Goal: Information Seeking & Learning: Find specific fact

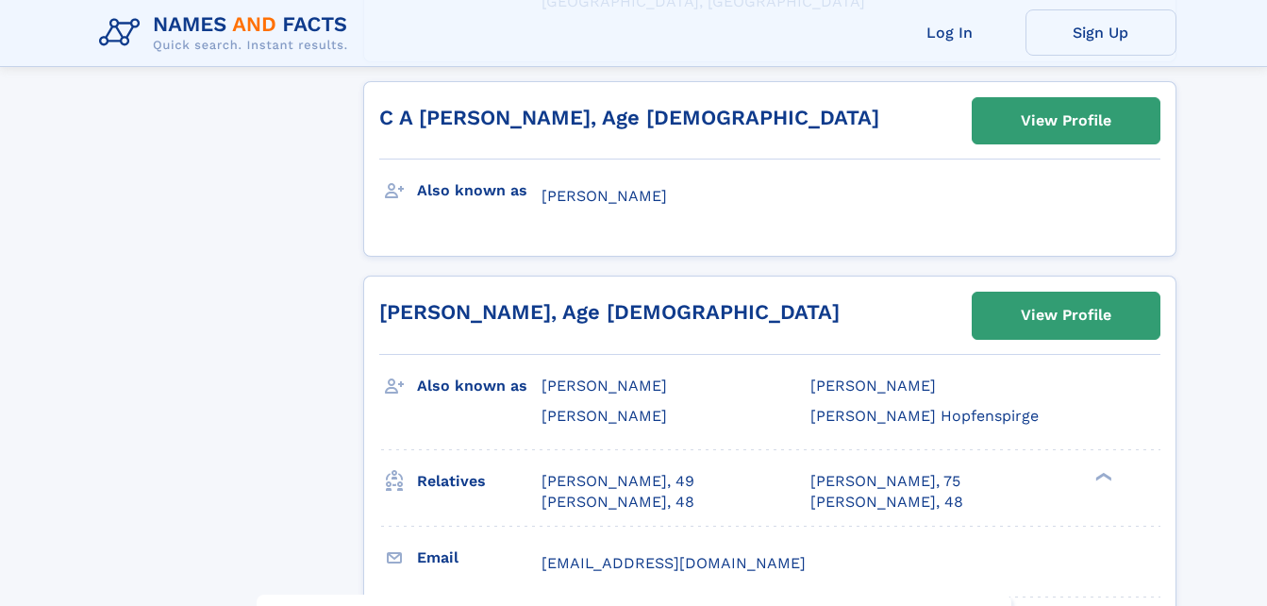
scroll to position [4034, 0]
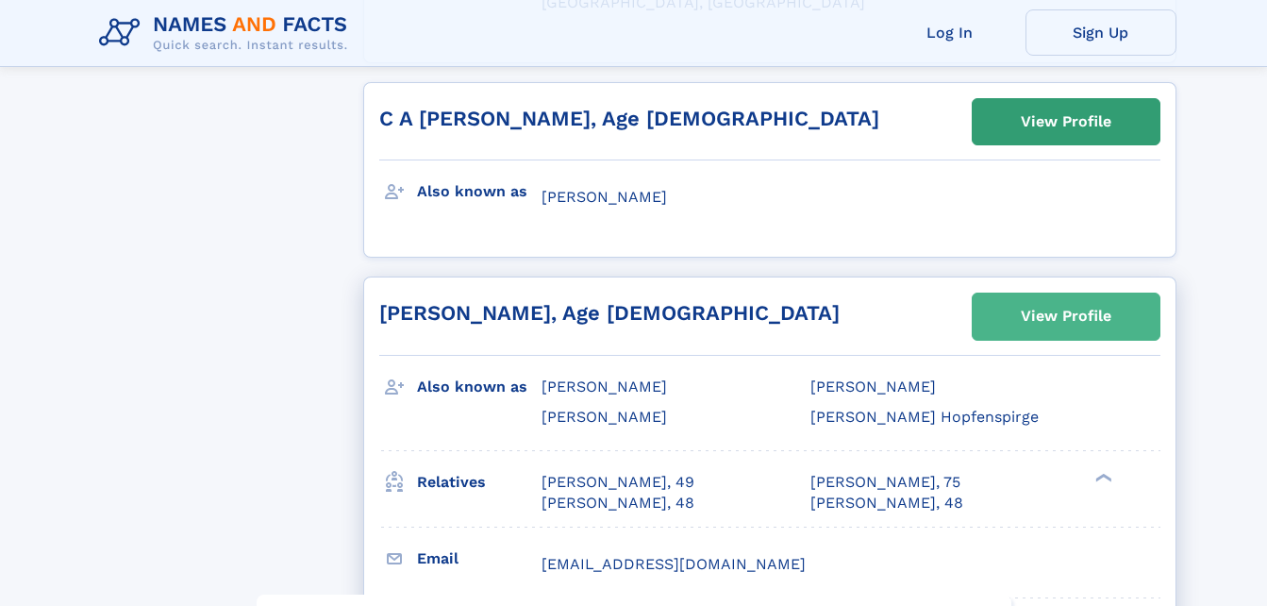
click at [1030, 294] on div "View Profile" at bounding box center [1066, 315] width 91 height 43
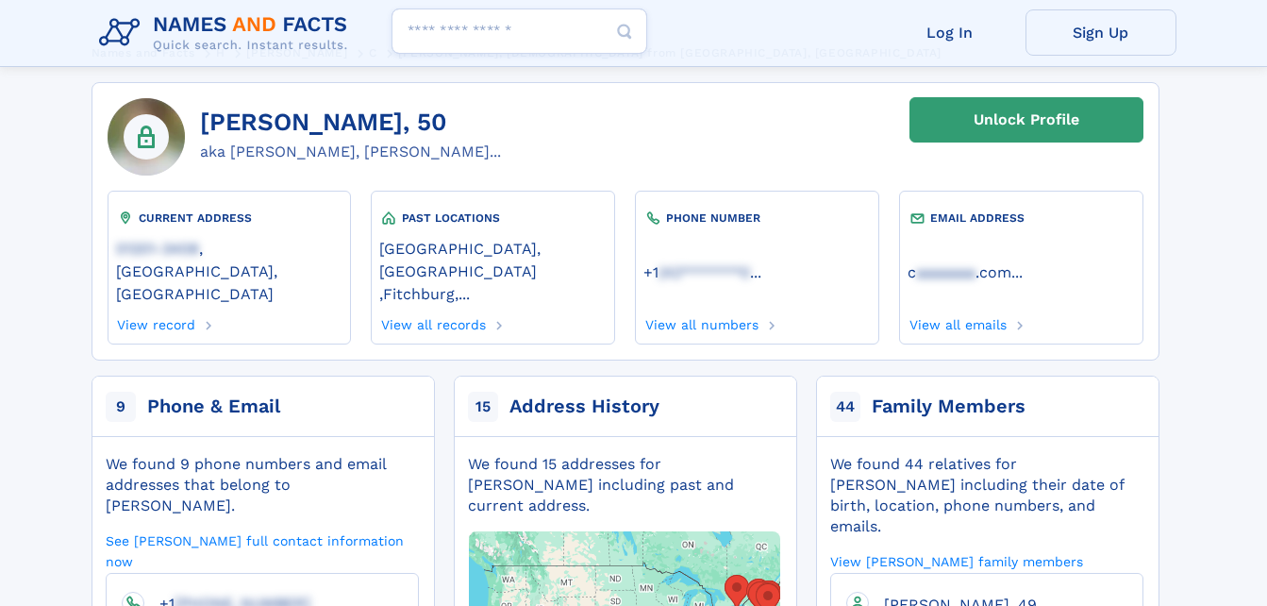
scroll to position [84, 0]
click at [725, 312] on link "View all numbers" at bounding box center [700, 322] width 115 height 21
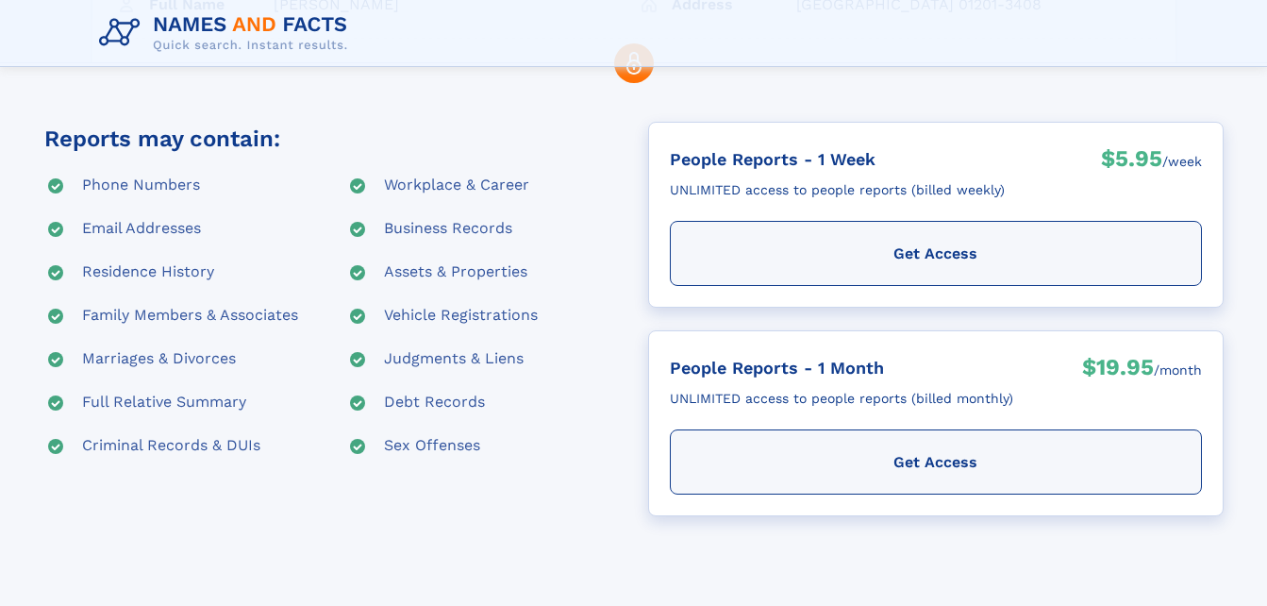
scroll to position [292, 0]
